Goal: Task Accomplishment & Management: Use online tool/utility

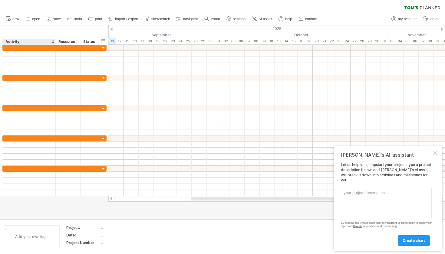
click at [40, 238] on div "Add your own logo" at bounding box center [31, 237] width 57 height 23
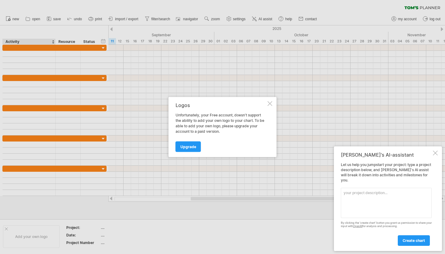
click at [270, 103] on div at bounding box center [270, 103] width 5 height 5
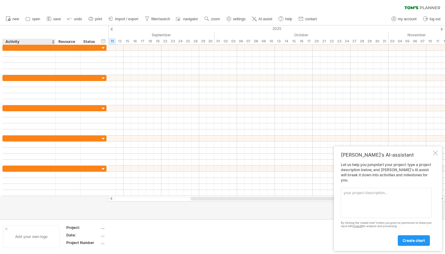
click at [46, 241] on div "Add your own logo" at bounding box center [31, 237] width 57 height 23
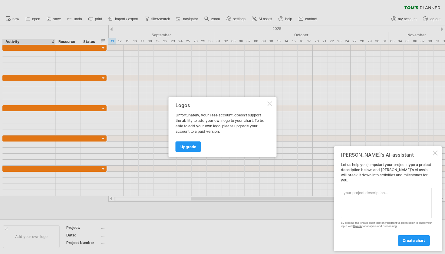
click at [270, 101] on div "Logos Unfortunately, your Free account, doesn't support the ability to add your…" at bounding box center [223, 127] width 108 height 60
click at [269, 105] on div at bounding box center [270, 103] width 5 height 5
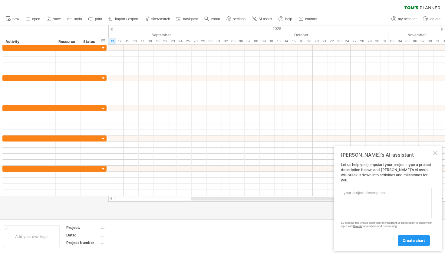
click at [377, 198] on textarea at bounding box center [386, 203] width 91 height 30
type textarea "Two items, Mobilisation and tiling, 4 days each starting [DATE]."
click at [422, 247] on div "[PERSON_NAME]'s AI-assistant Let us help you jumpstart your project: type a pro…" at bounding box center [388, 199] width 108 height 105
click at [422, 244] on link "create chart" at bounding box center [414, 241] width 32 height 11
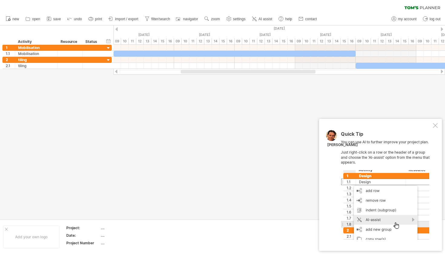
click at [437, 128] on div at bounding box center [435, 125] width 5 height 5
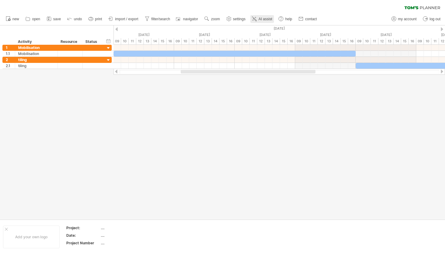
click at [260, 19] on span "AI assist" at bounding box center [266, 19] width 14 height 4
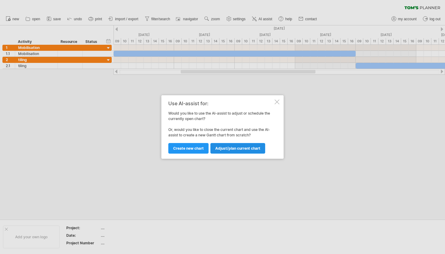
click at [241, 146] on link "Adjust/plan current chart" at bounding box center [238, 148] width 55 height 11
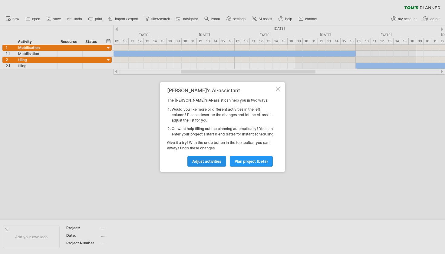
click at [216, 164] on span "Adjust activities" at bounding box center [206, 161] width 29 height 5
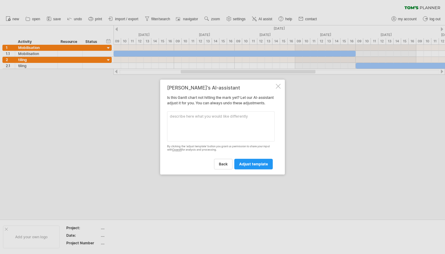
click at [221, 127] on textarea at bounding box center [221, 126] width 108 height 30
type textarea "Clear the chart"
click at [260, 167] on span "adjust template" at bounding box center [253, 164] width 29 height 5
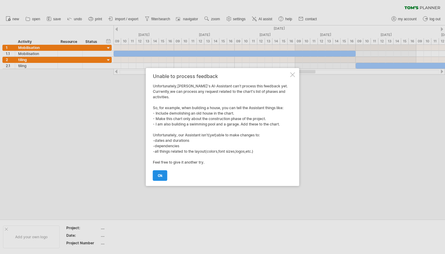
click at [160, 176] on span "ok" at bounding box center [160, 176] width 5 height 5
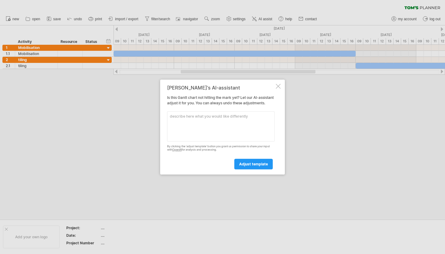
click at [201, 120] on textarea at bounding box center [221, 126] width 108 height 30
type textarea "Start fresh"
click at [241, 166] on span "adjust template" at bounding box center [253, 164] width 29 height 5
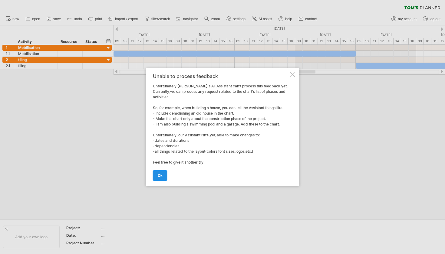
click at [164, 176] on link "ok" at bounding box center [160, 176] width 15 height 11
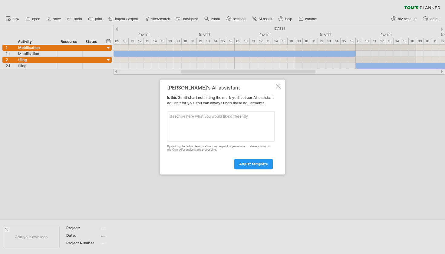
click at [195, 120] on textarea at bounding box center [221, 126] width 108 height 30
type textarea "remove all activities"
click at [239, 167] on link "adjust template" at bounding box center [253, 164] width 38 height 11
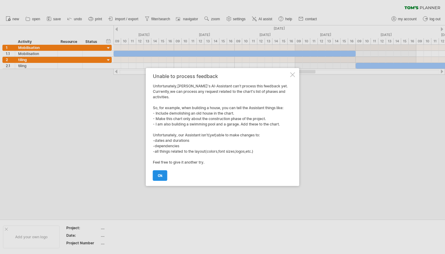
click at [163, 178] on link "ok" at bounding box center [160, 176] width 15 height 11
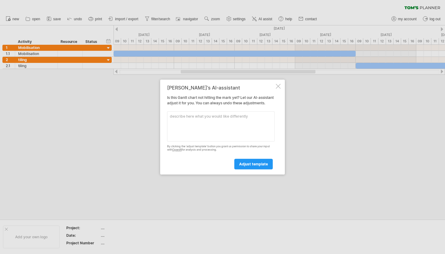
click at [278, 85] on div at bounding box center [278, 86] width 5 height 5
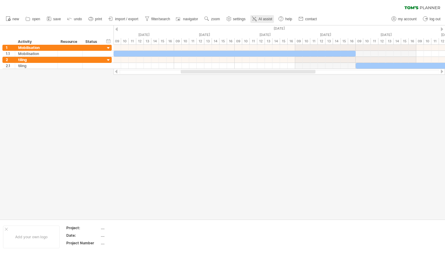
click at [263, 19] on span "AI assist" at bounding box center [266, 19] width 14 height 4
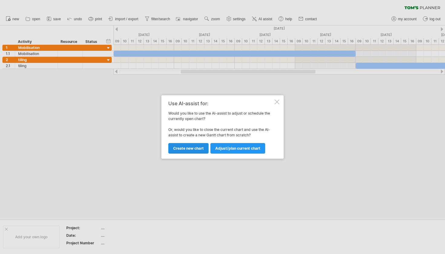
click at [195, 152] on link "Create new chart" at bounding box center [188, 148] width 40 height 11
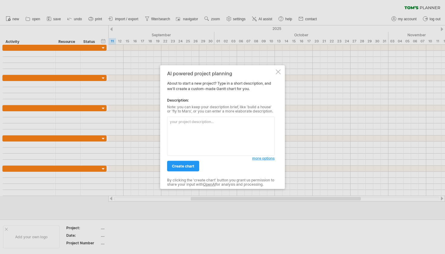
paste textarea "Loremip dolor sita: 98 Consectet 6348 Adipis el s doe-tempori utl. Etdolor magn…"
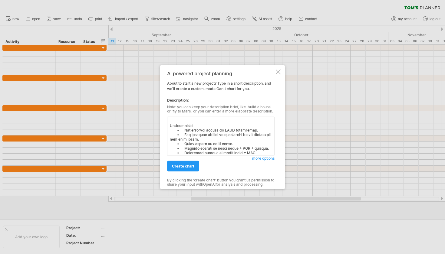
type textarea "Loremip dolor sita: 41 Consectet 9050 Adipis el s doe-tempori utl. Etdolor magn…"
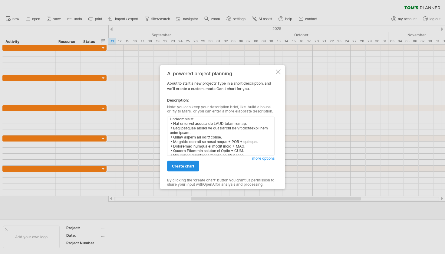
click at [188, 168] on span "create chart" at bounding box center [183, 166] width 22 height 5
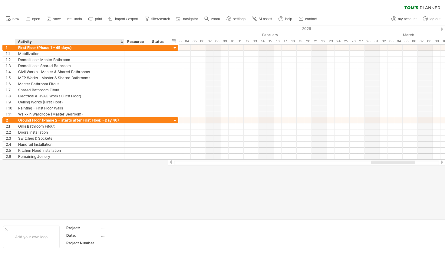
drag, startPoint x: 111, startPoint y: 41, endPoint x: 123, endPoint y: 40, distance: 12.2
click at [123, 40] on div at bounding box center [124, 42] width 2 height 6
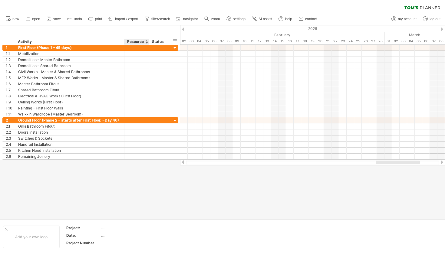
click at [144, 42] on div "Resource" at bounding box center [136, 42] width 18 height 6
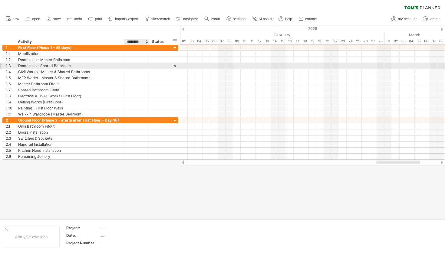
click at [142, 67] on div at bounding box center [137, 66] width 18 height 6
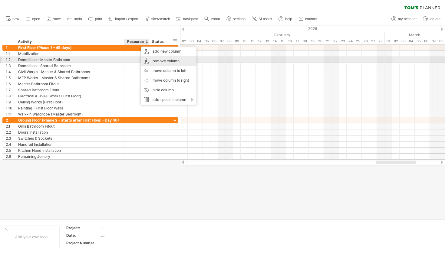
click at [167, 62] on div "remove column" at bounding box center [169, 61] width 56 height 10
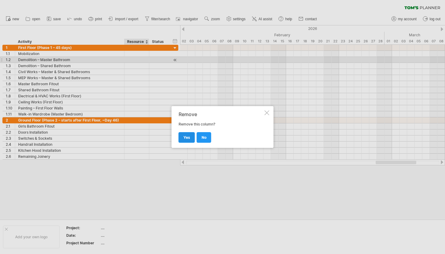
click at [186, 139] on span "yes" at bounding box center [187, 137] width 7 height 5
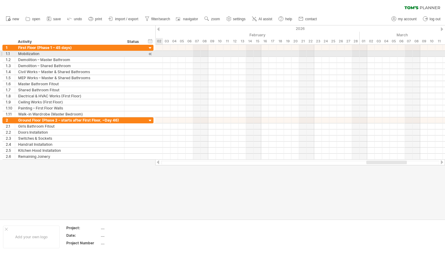
click at [151, 53] on div at bounding box center [151, 54] width 6 height 6
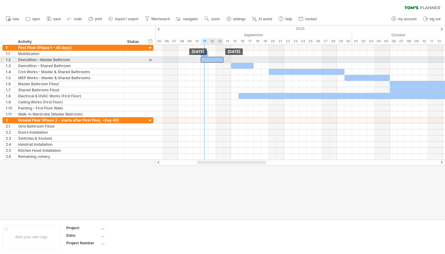
click at [222, 60] on div at bounding box center [212, 60] width 23 height 6
click at [220, 59] on span at bounding box center [220, 60] width 2 height 6
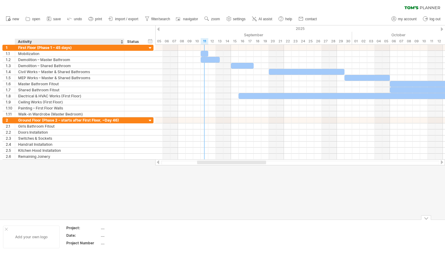
click at [51, 240] on div "Add your own logo" at bounding box center [31, 237] width 57 height 23
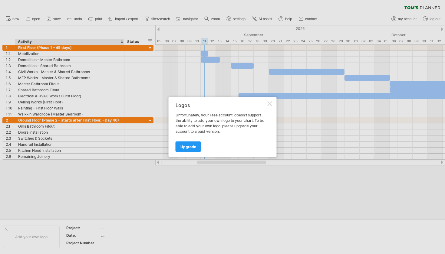
click at [270, 102] on div at bounding box center [270, 103] width 5 height 5
